Goal: Task Accomplishment & Management: Manage account settings

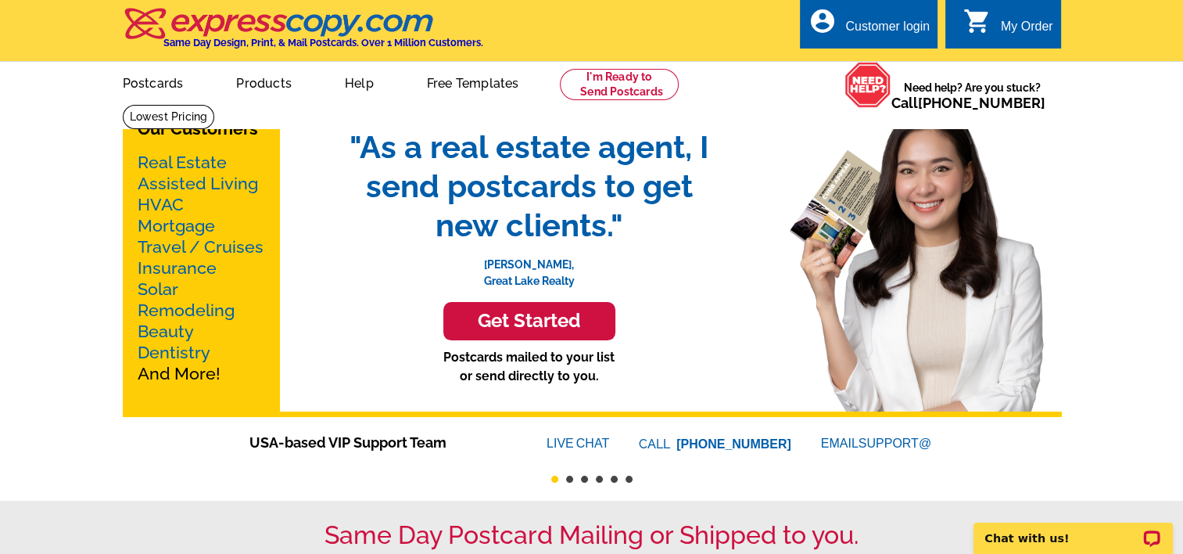
click at [881, 20] on div "Customer login" at bounding box center [887, 31] width 84 height 22
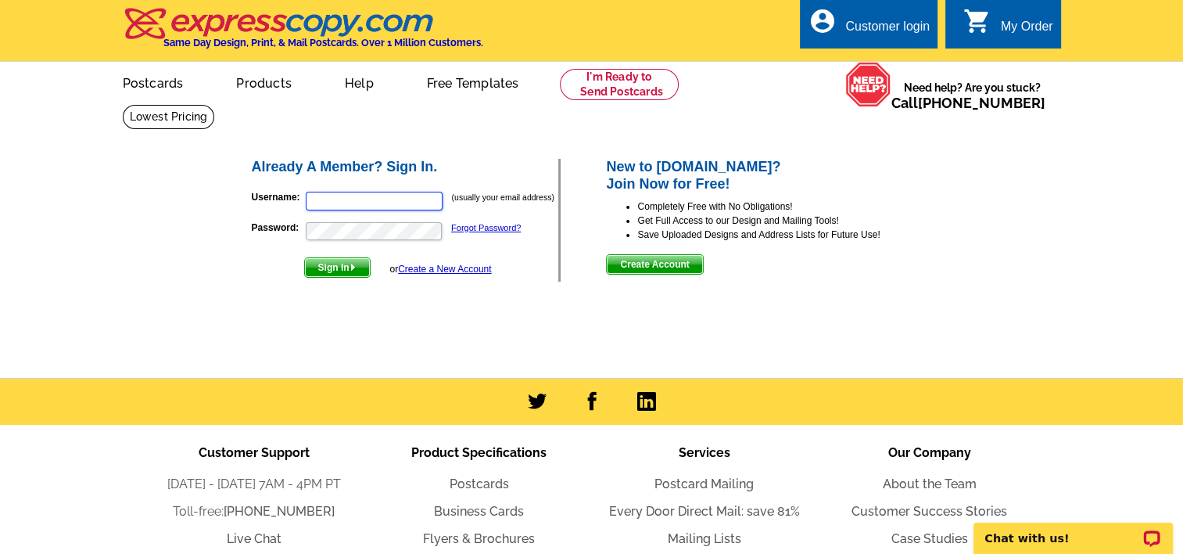
type input "movingoklahoma@gmail.com"
click at [340, 268] on span "Sign In" at bounding box center [337, 267] width 65 height 19
